Goal: Information Seeking & Learning: Learn about a topic

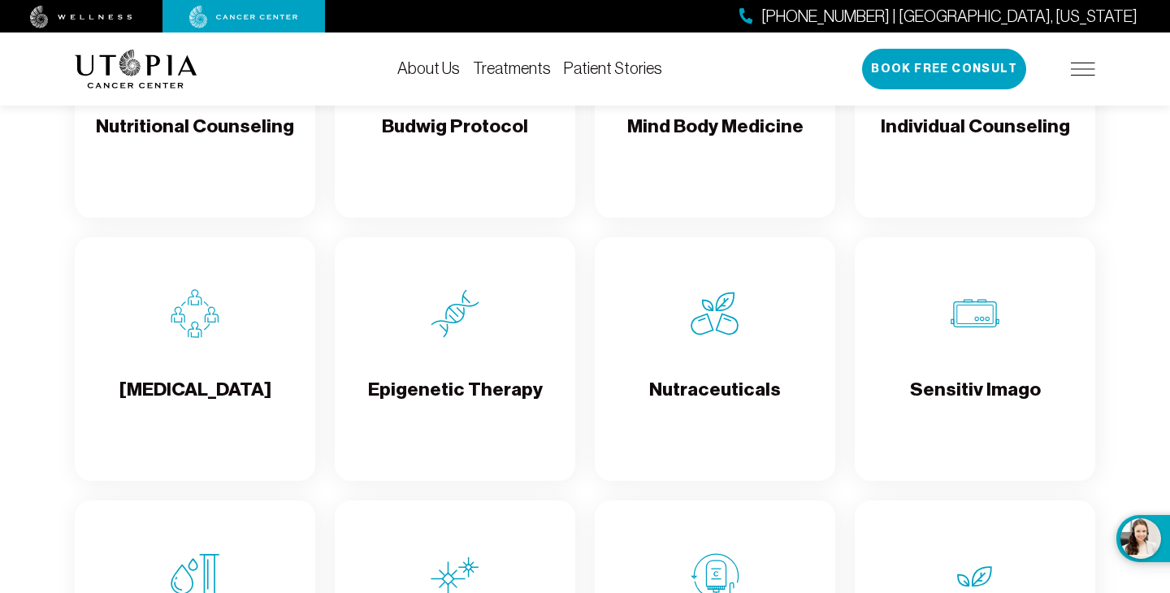
scroll to position [2583, 0]
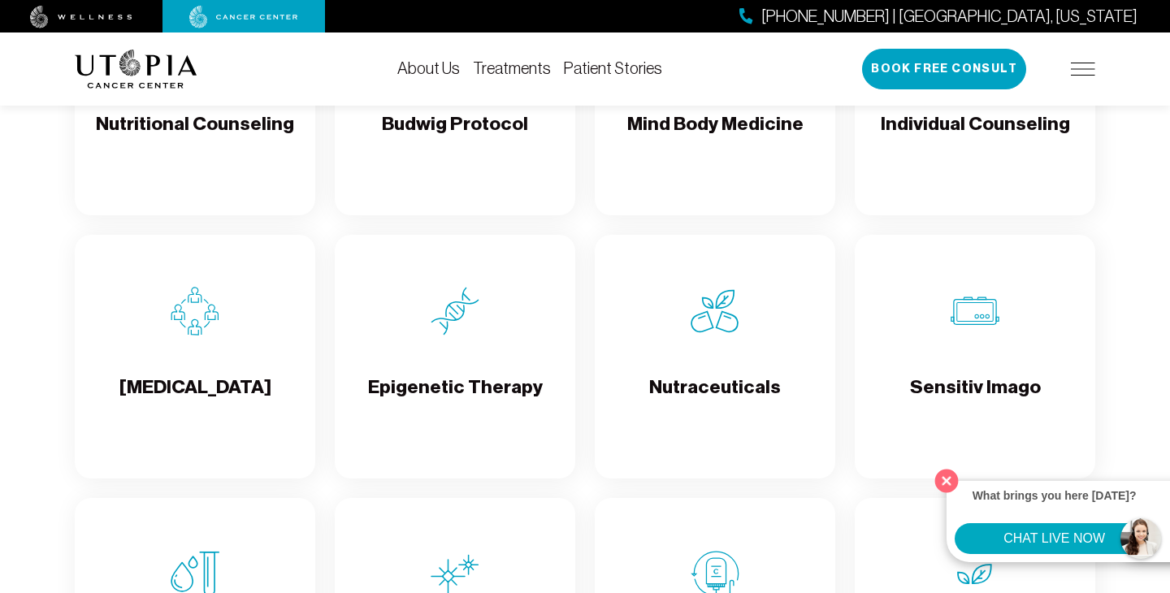
click at [950, 476] on button "Close" at bounding box center [946, 480] width 33 height 33
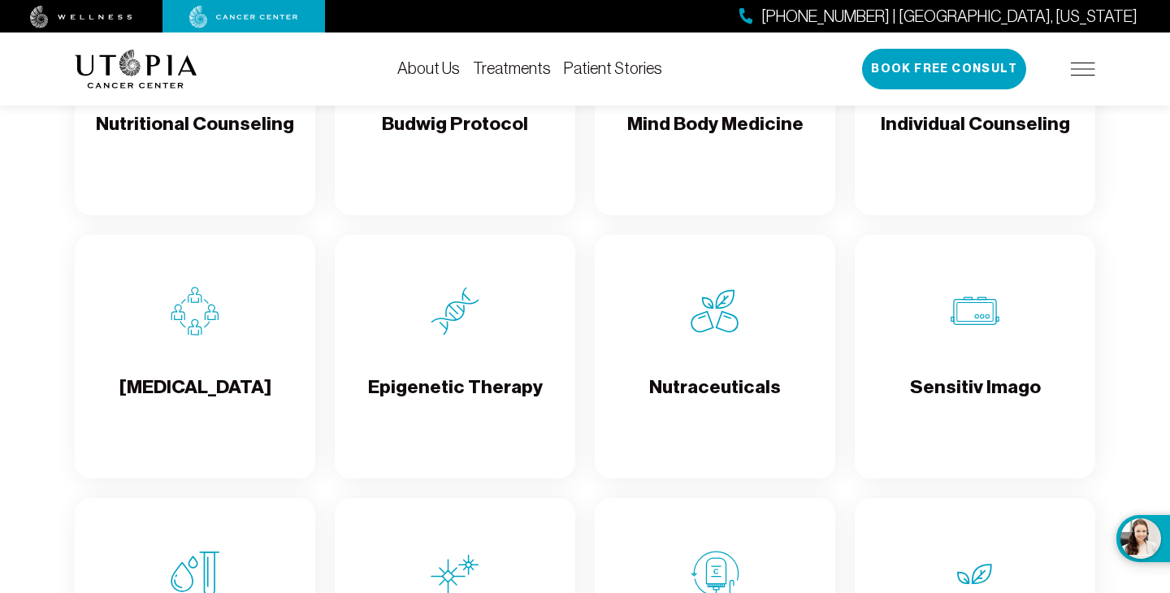
click at [1049, 380] on div "Sensitiv Imago" at bounding box center [975, 357] width 241 height 244
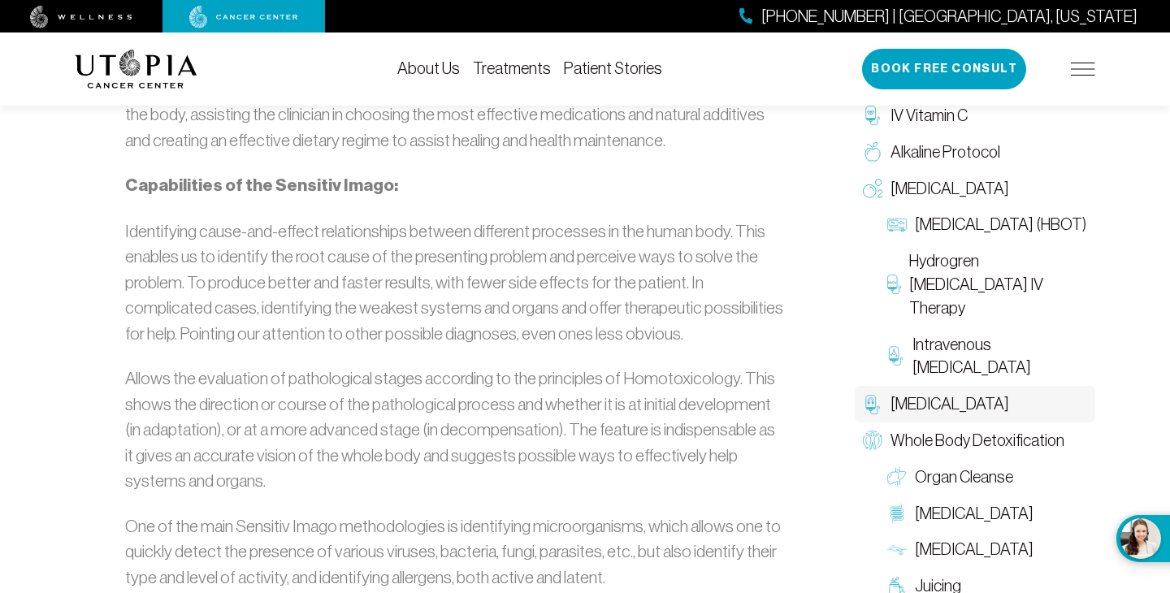
scroll to position [1758, 0]
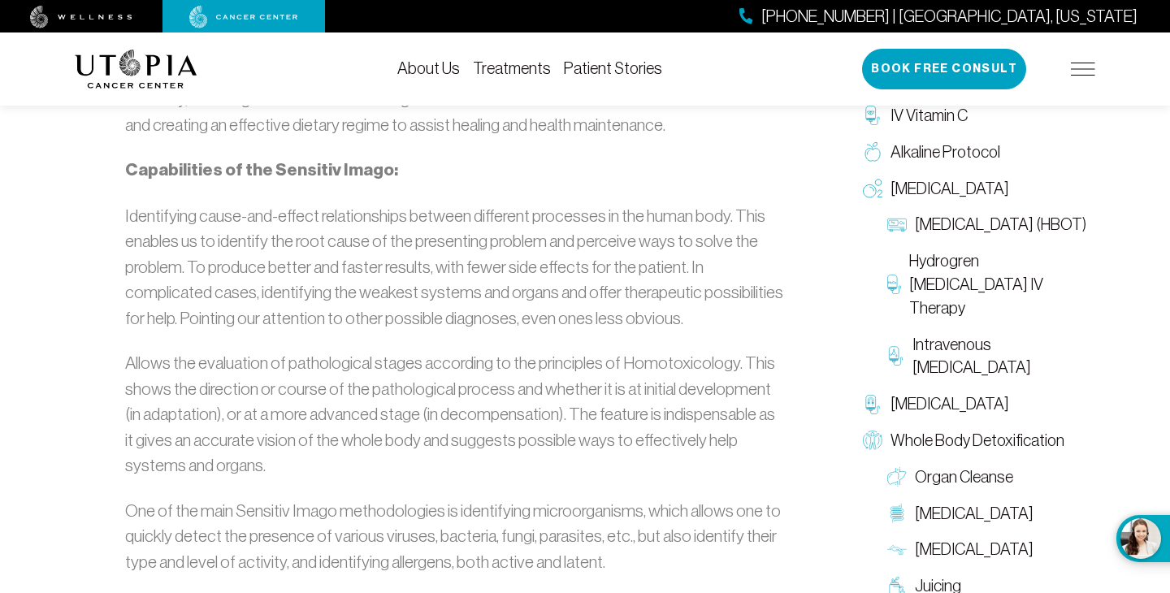
click at [1150, 325] on div "Sensitiv Imago The Bioresonance machine Sensitiv Imago combines latest technolo…" at bounding box center [585, 362] width 1170 height 4094
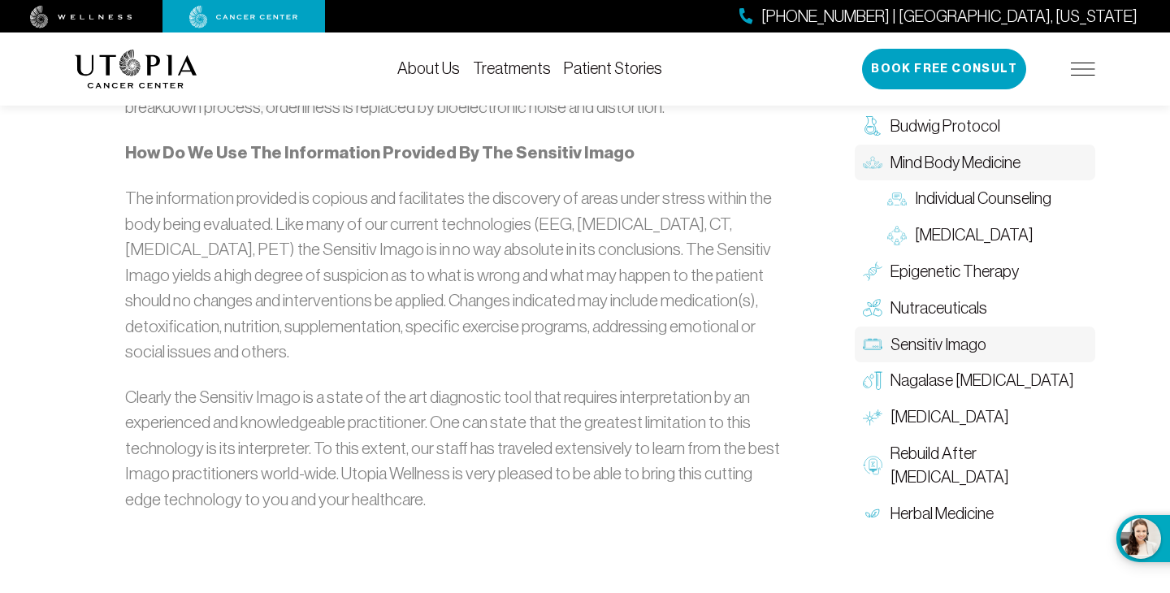
scroll to position [2954, 0]
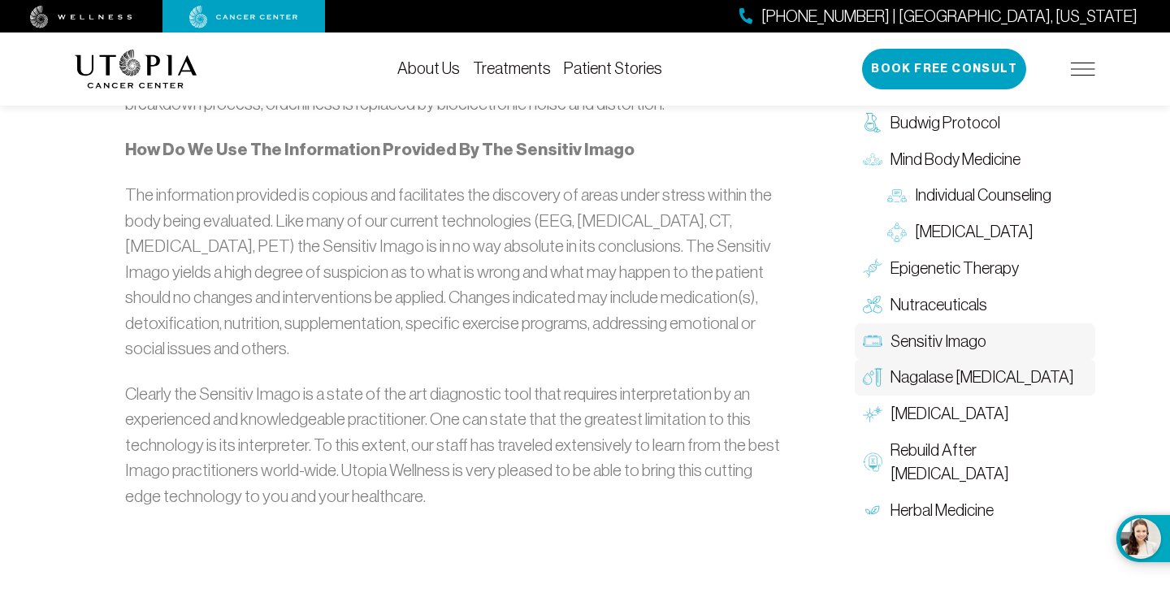
click at [1025, 375] on link "Nagalase [MEDICAL_DATA]" at bounding box center [975, 377] width 241 height 37
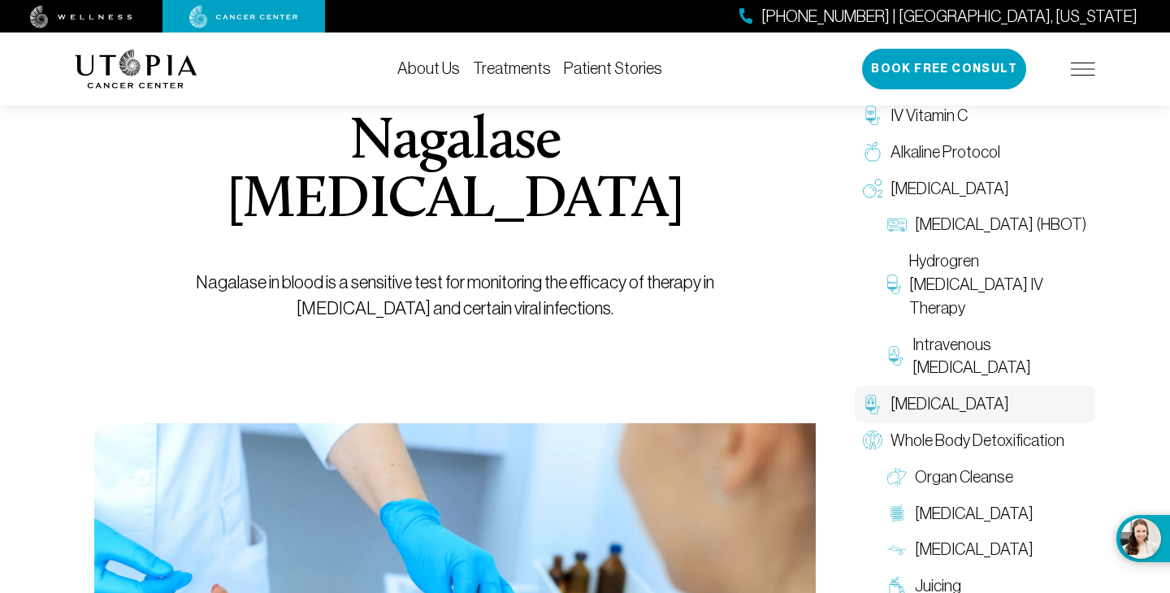
click at [1028, 388] on link "[MEDICAL_DATA]" at bounding box center [975, 404] width 241 height 37
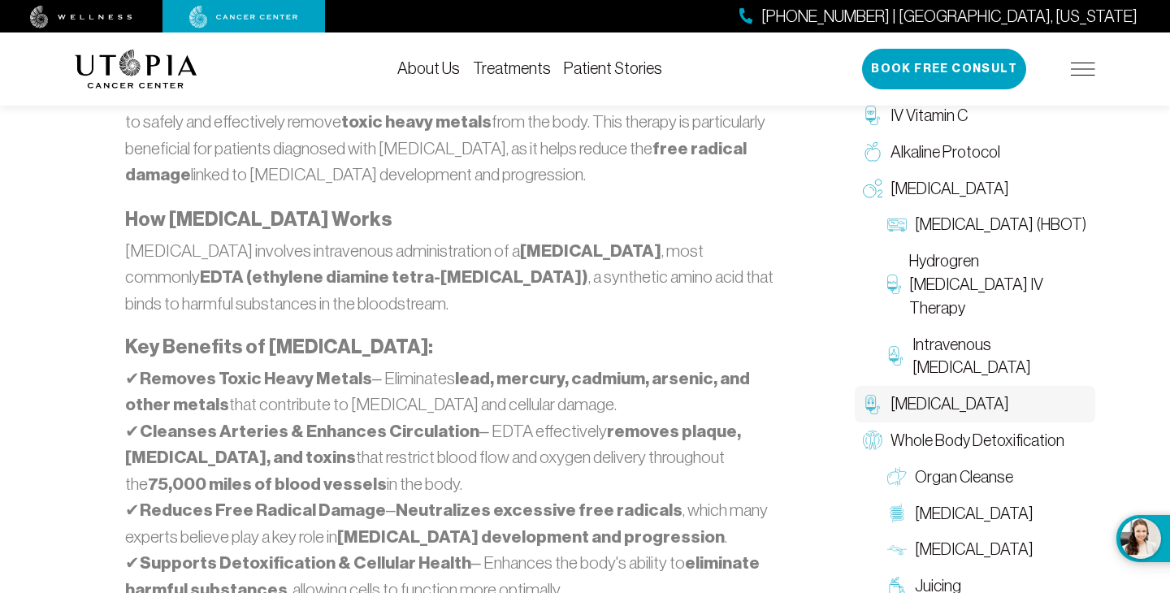
scroll to position [1051, 0]
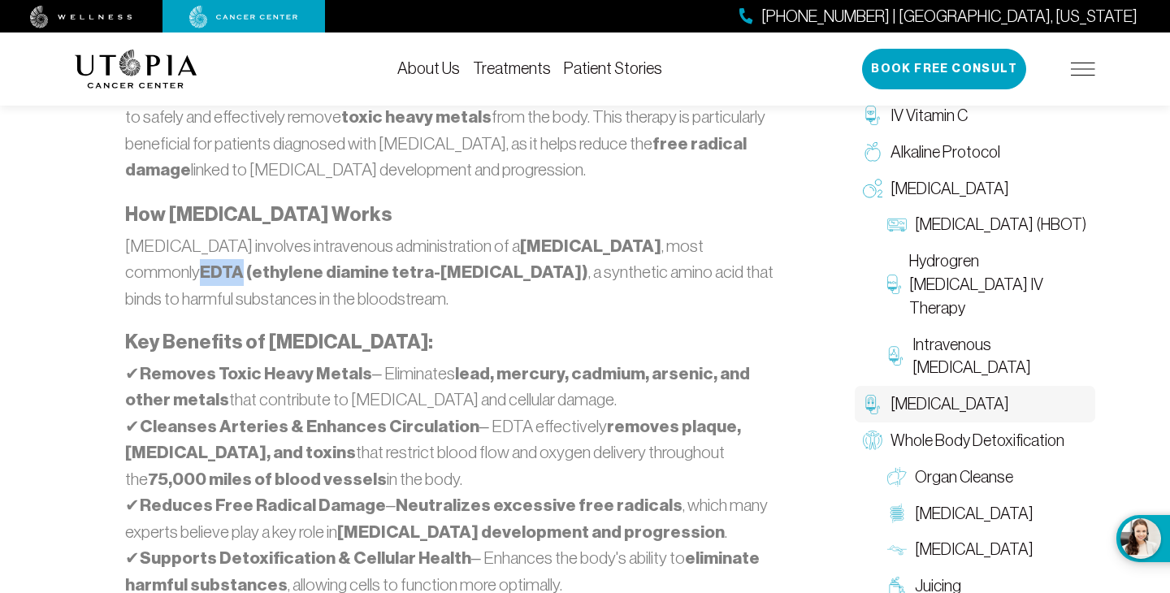
drag, startPoint x: 121, startPoint y: 271, endPoint x: 167, endPoint y: 280, distance: 47.0
copy strong "EDTA"
